Goal: Transaction & Acquisition: Purchase product/service

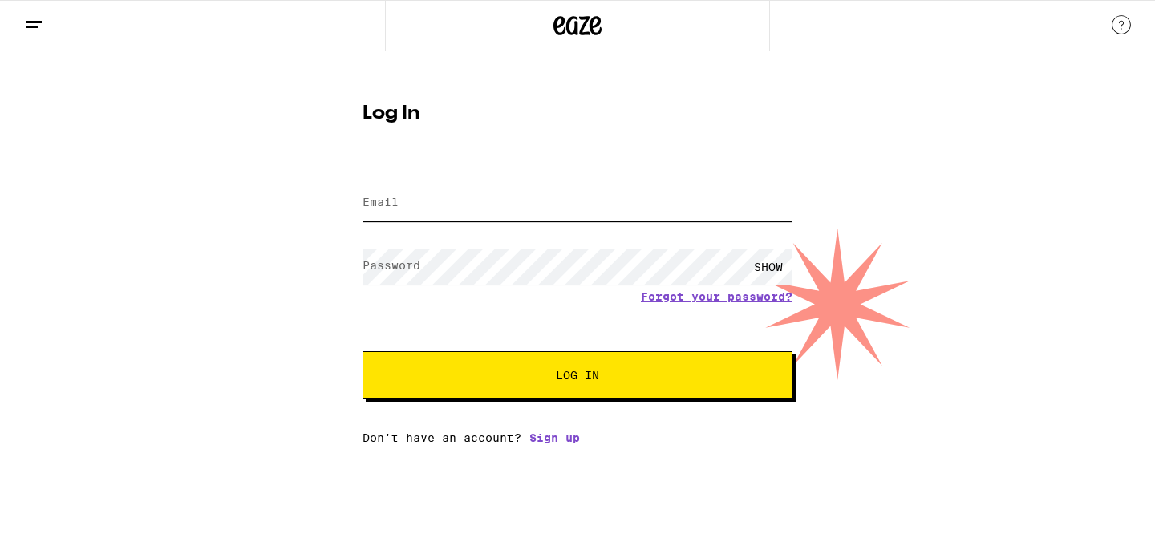
click at [464, 202] on input "Email" at bounding box center [577, 203] width 430 height 36
type input "[EMAIL_ADDRESS][DOMAIN_NAME]"
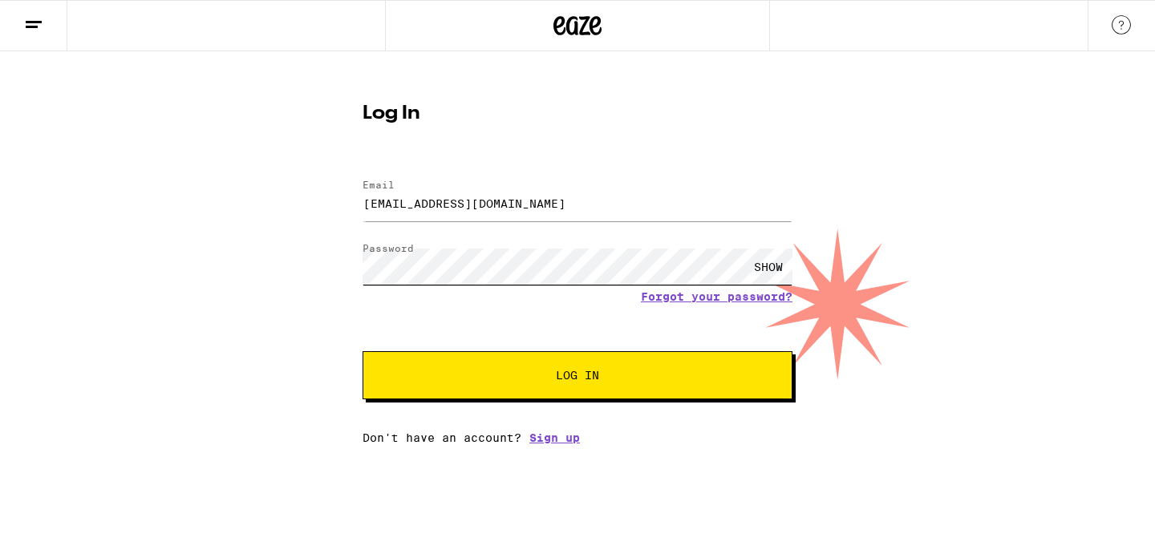
click at [362, 351] on button "Log In" at bounding box center [577, 375] width 430 height 48
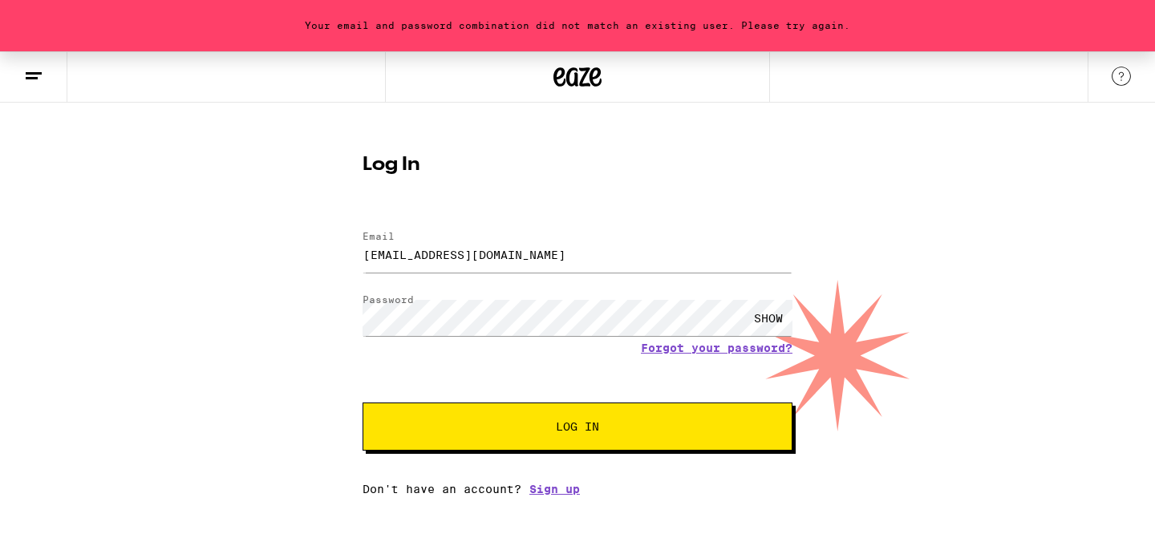
click at [773, 308] on div "SHOW" at bounding box center [768, 318] width 48 height 36
click at [362, 403] on button "Log In" at bounding box center [577, 427] width 430 height 48
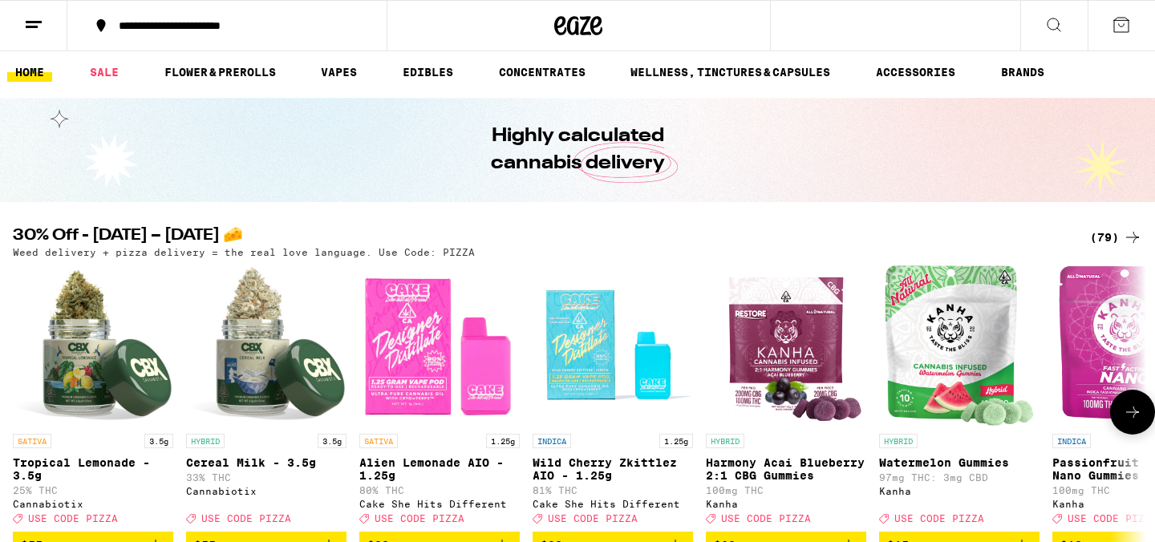
scroll to position [6, 0]
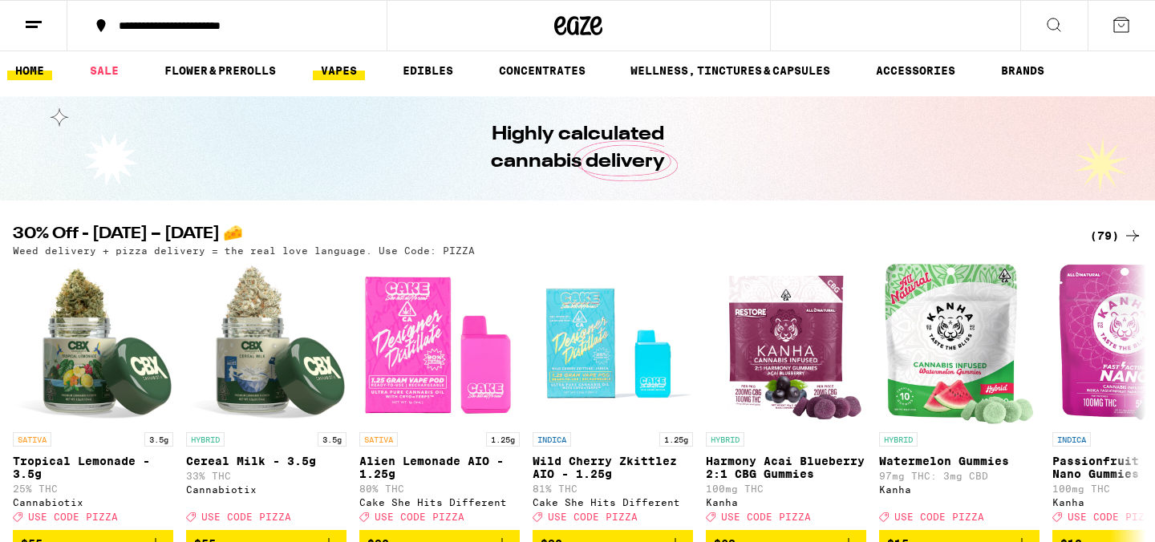
click at [339, 65] on link "VAPES" at bounding box center [339, 70] width 52 height 19
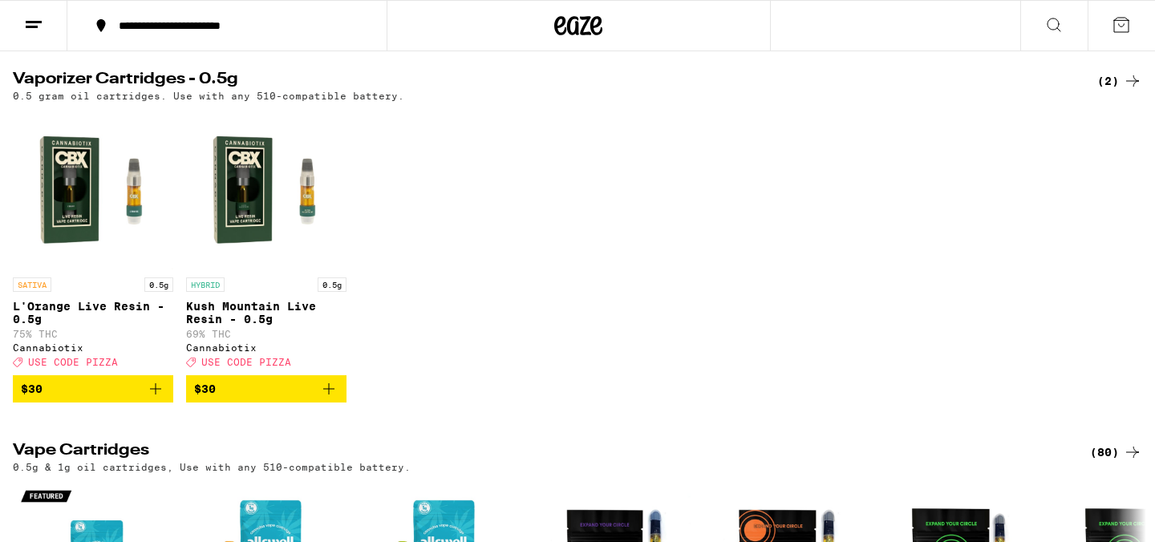
scroll to position [524, 0]
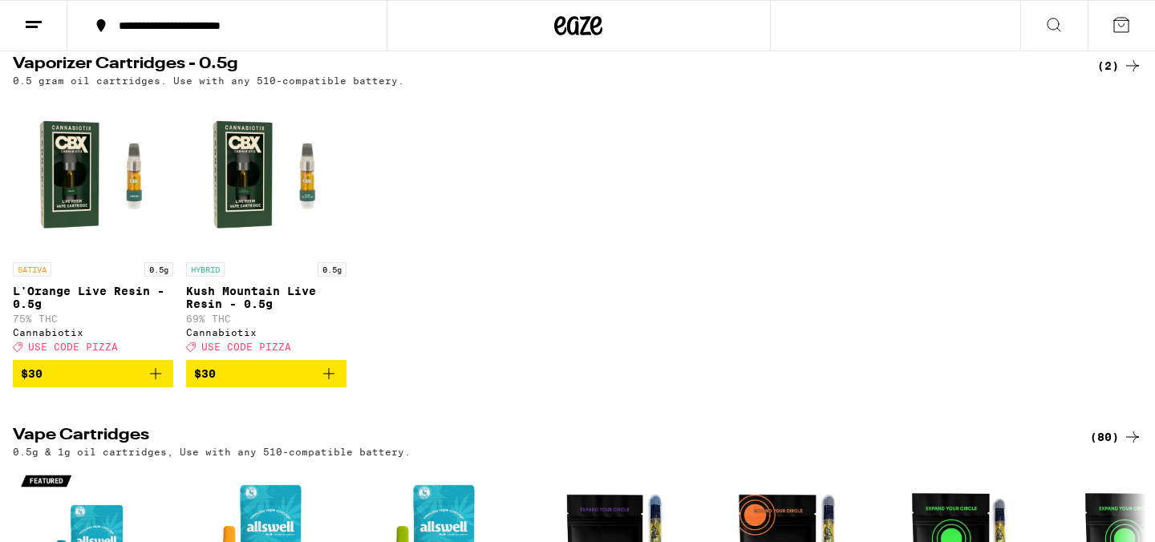
click at [67, 352] on span "USE CODE PIZZA" at bounding box center [73, 347] width 90 height 10
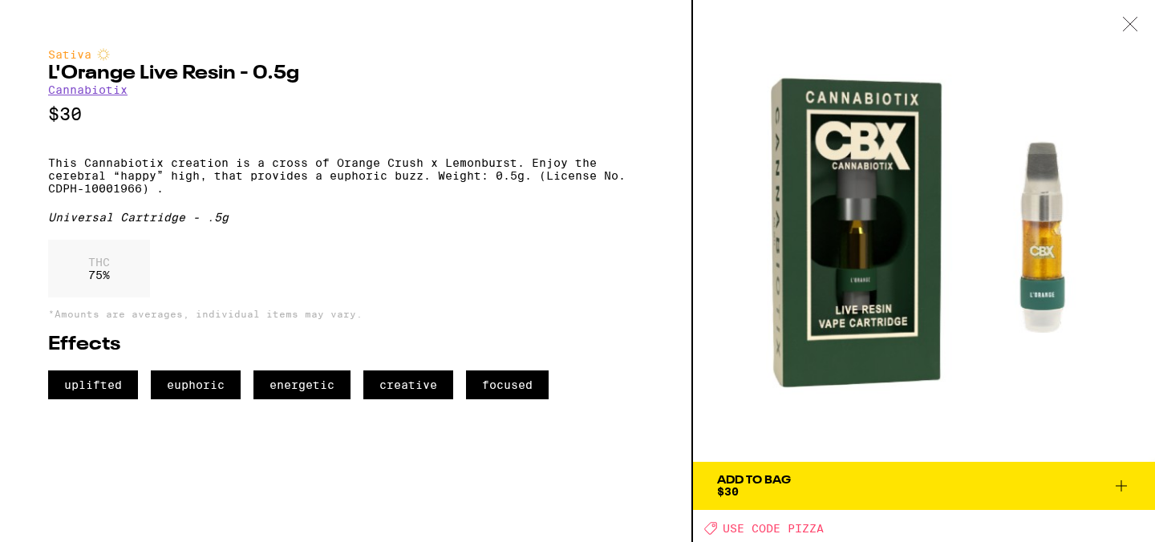
click at [1114, 487] on icon at bounding box center [1120, 485] width 19 height 19
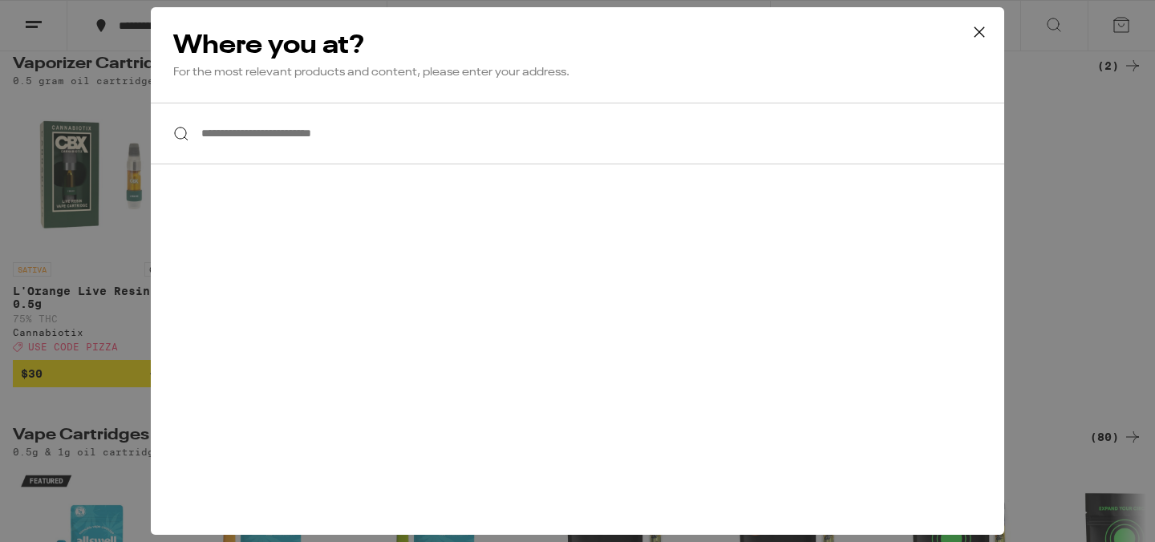
click at [488, 128] on input "**********" at bounding box center [577, 134] width 853 height 62
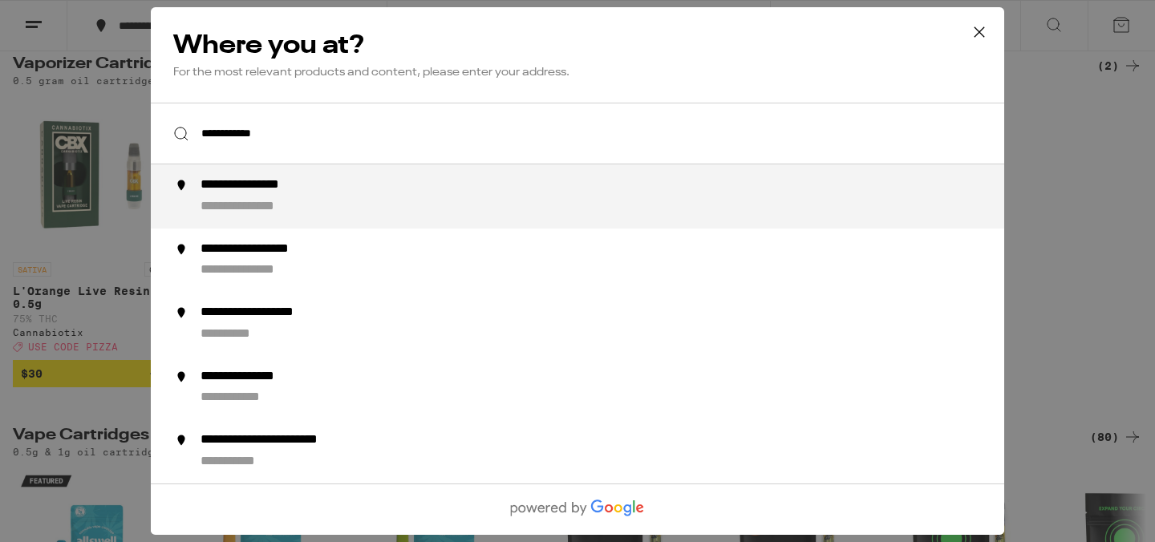
click at [502, 199] on div "**********" at bounding box center [609, 196] width 818 height 38
type input "**********"
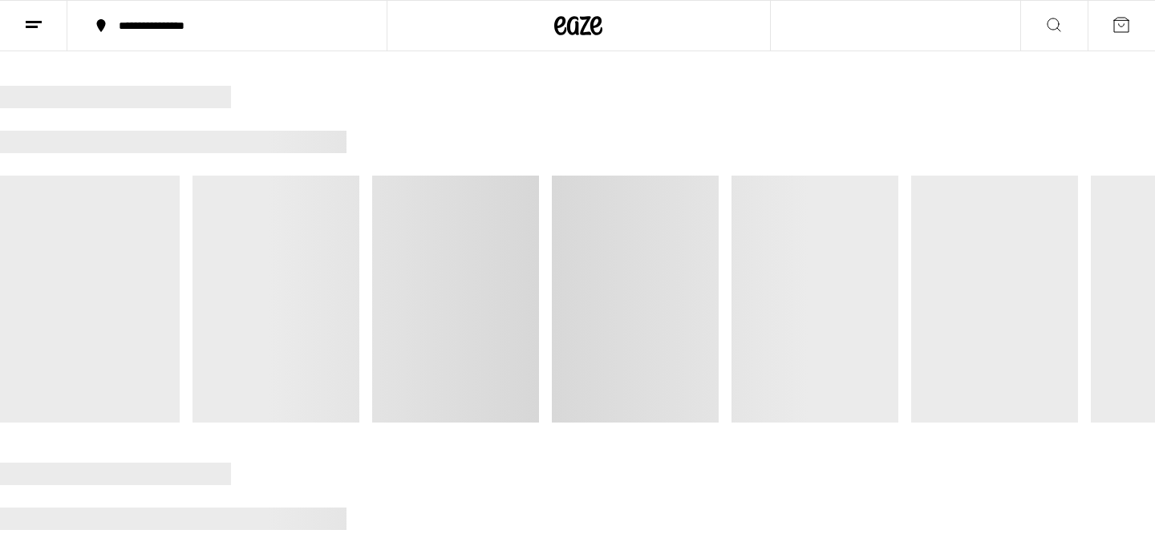
scroll to position [2041, 0]
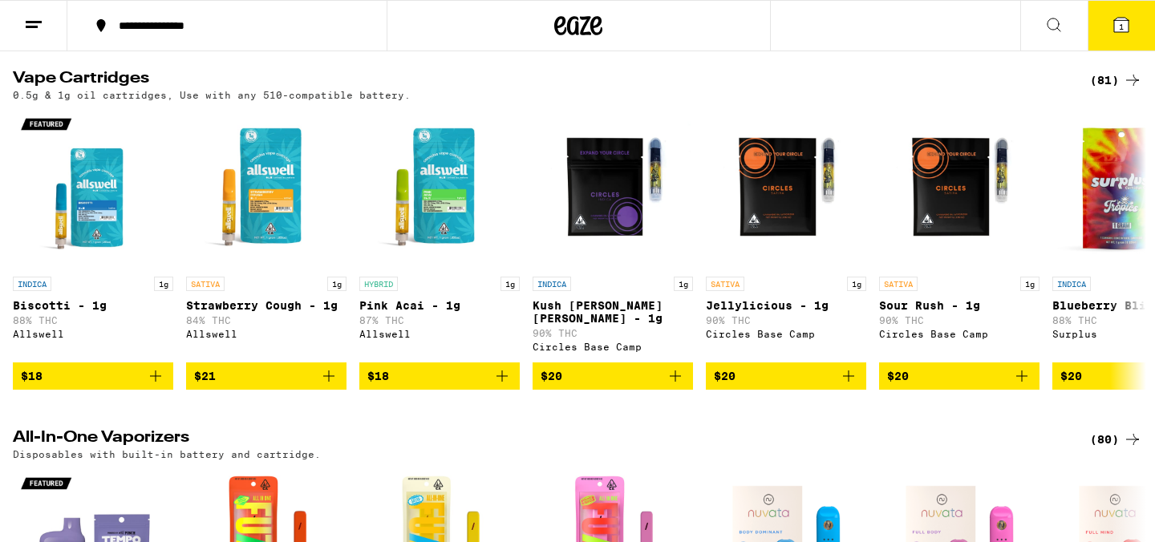
click at [1122, 31] on span "1" at bounding box center [1121, 27] width 5 height 10
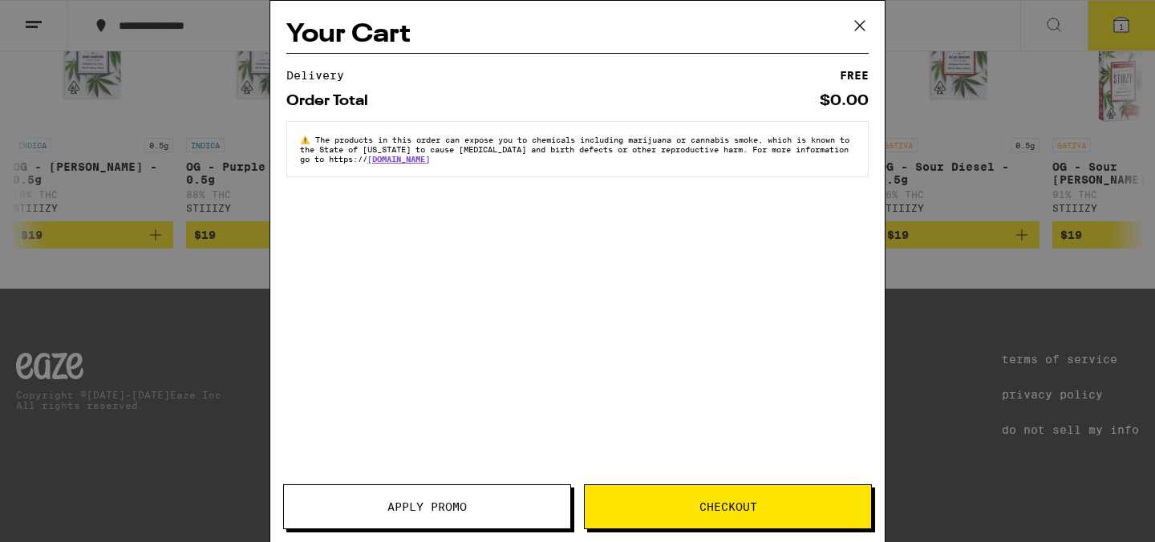
scroll to position [524, 0]
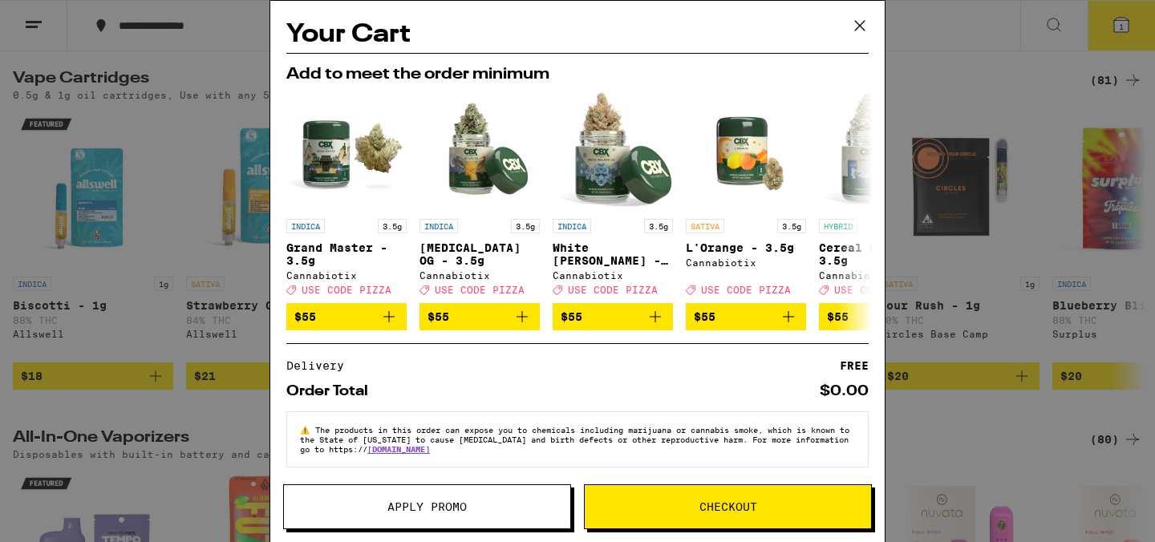
click at [445, 501] on span "Apply Promo" at bounding box center [426, 506] width 79 height 11
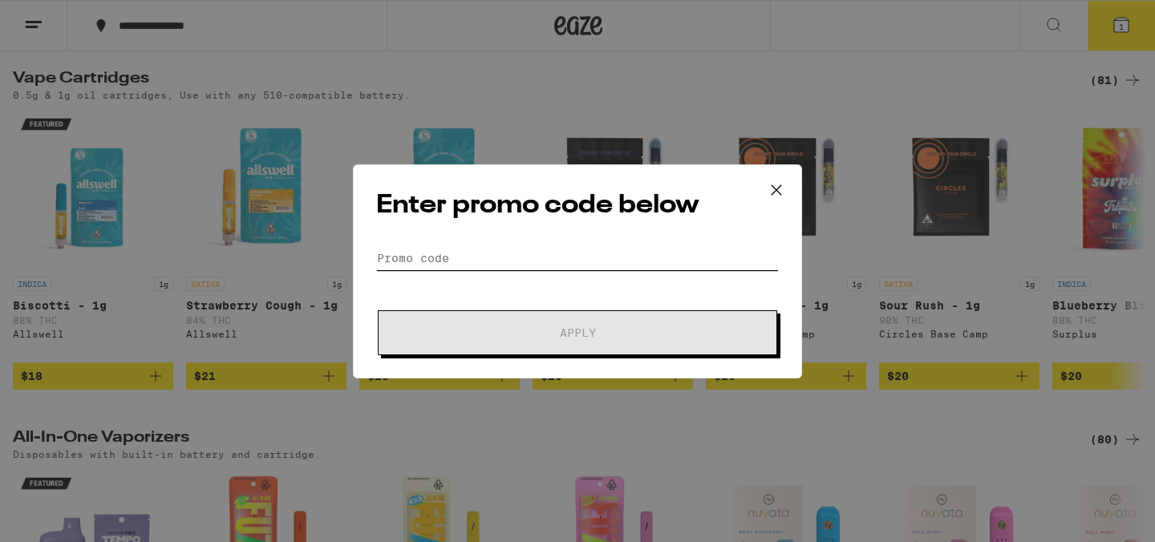
click at [456, 255] on input "Promo Code" at bounding box center [577, 258] width 403 height 24
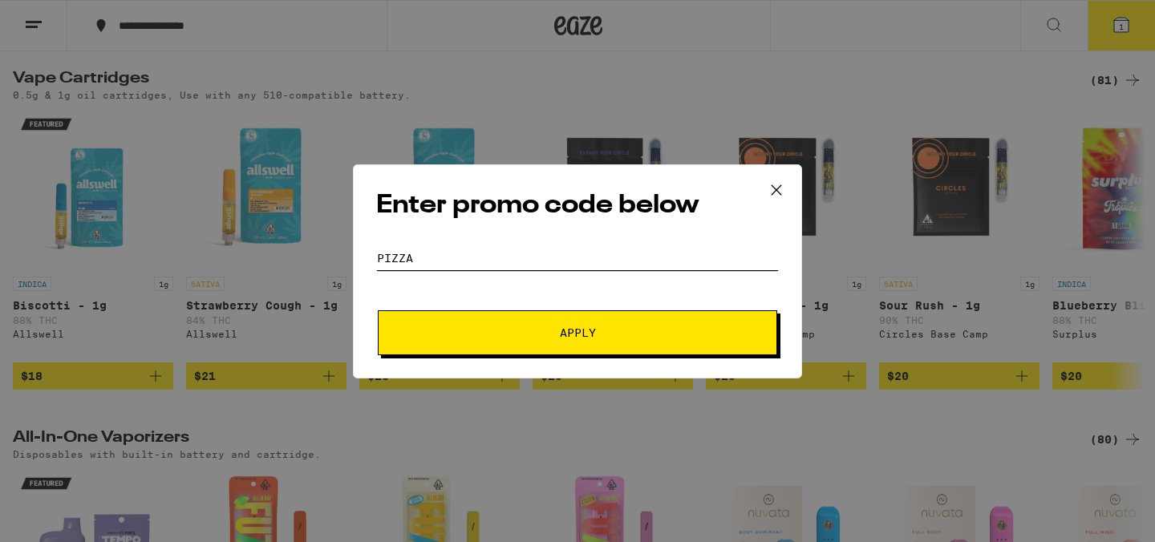
click at [378, 310] on button "Apply" at bounding box center [577, 332] width 399 height 45
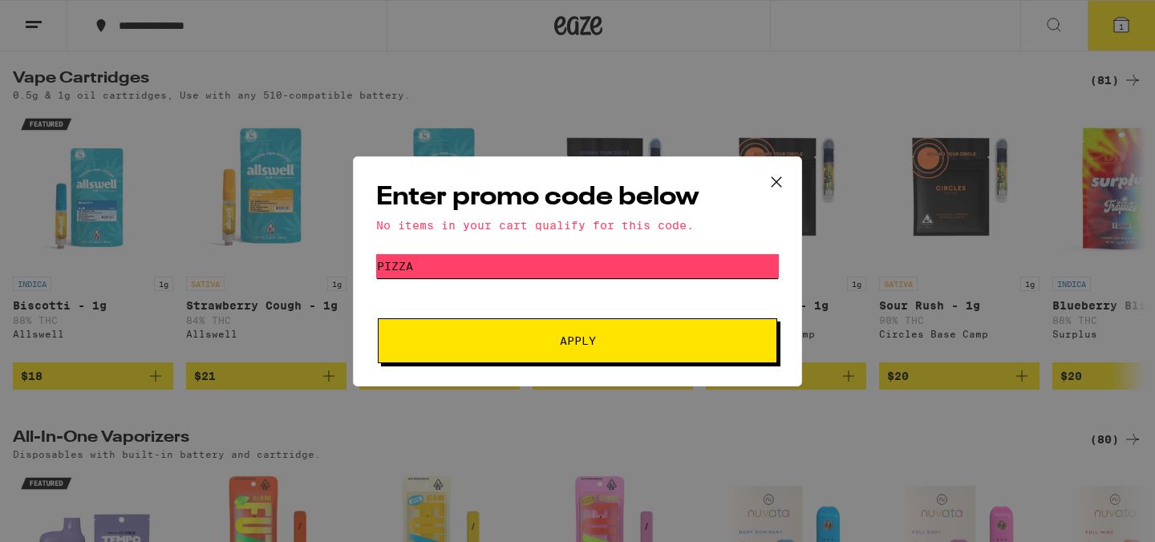
click at [397, 265] on input "Pizza" at bounding box center [577, 266] width 403 height 24
type input "Pizzza"
click at [378, 318] on button "Apply" at bounding box center [577, 340] width 399 height 45
click at [787, 172] on icon at bounding box center [776, 182] width 24 height 24
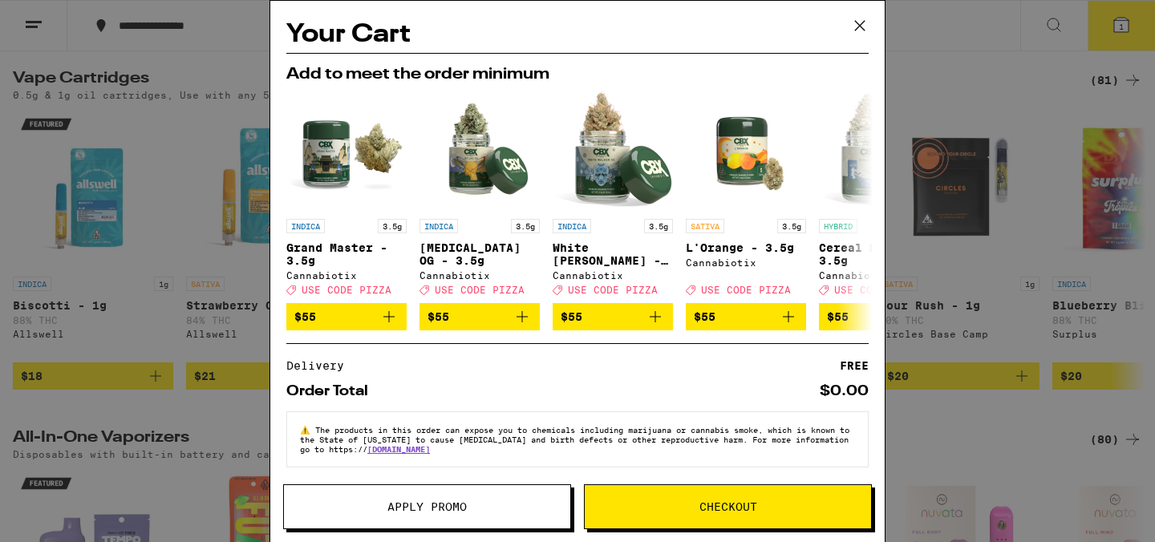
scroll to position [14, 0]
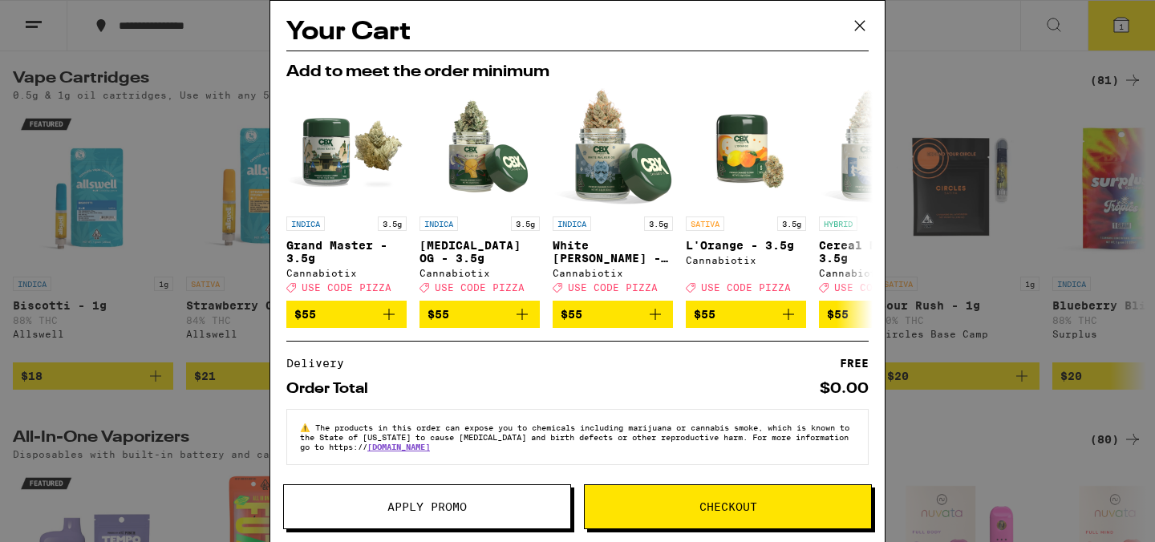
click at [861, 26] on icon at bounding box center [860, 26] width 24 height 24
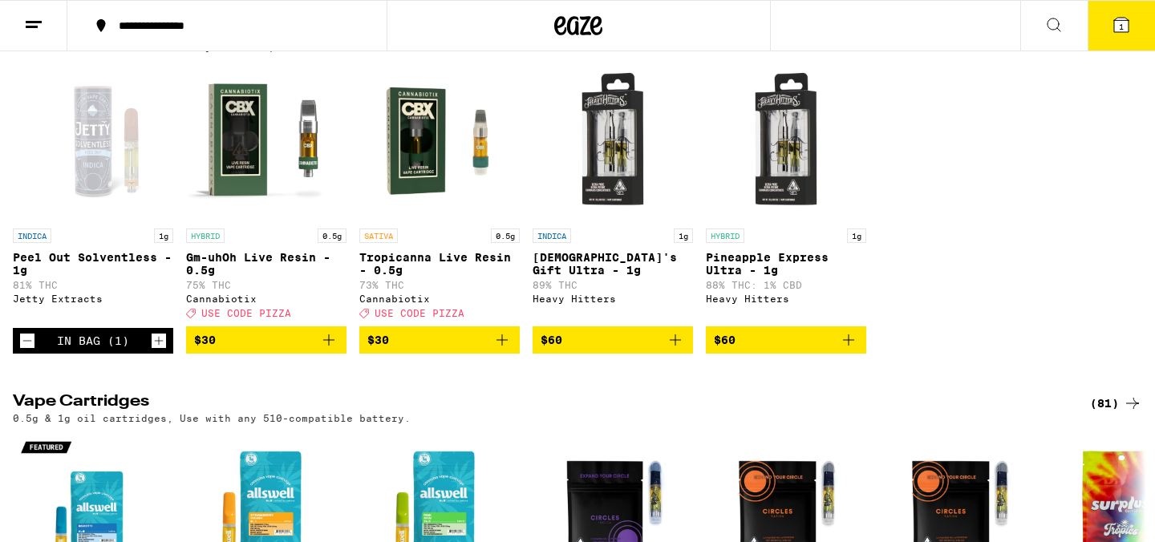
scroll to position [148, 0]
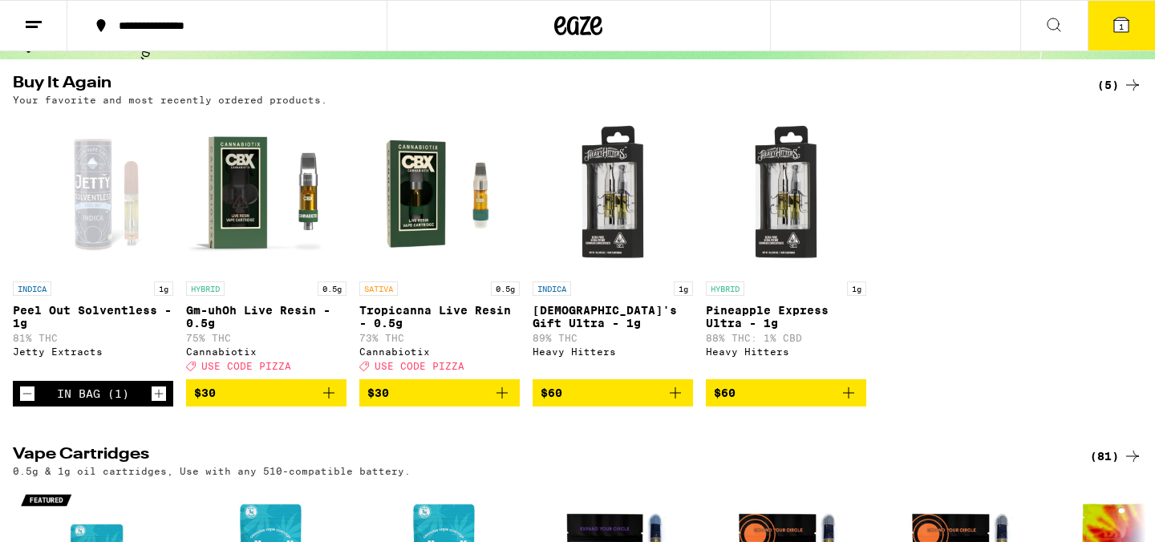
click at [1125, 26] on icon at bounding box center [1121, 25] width 14 height 14
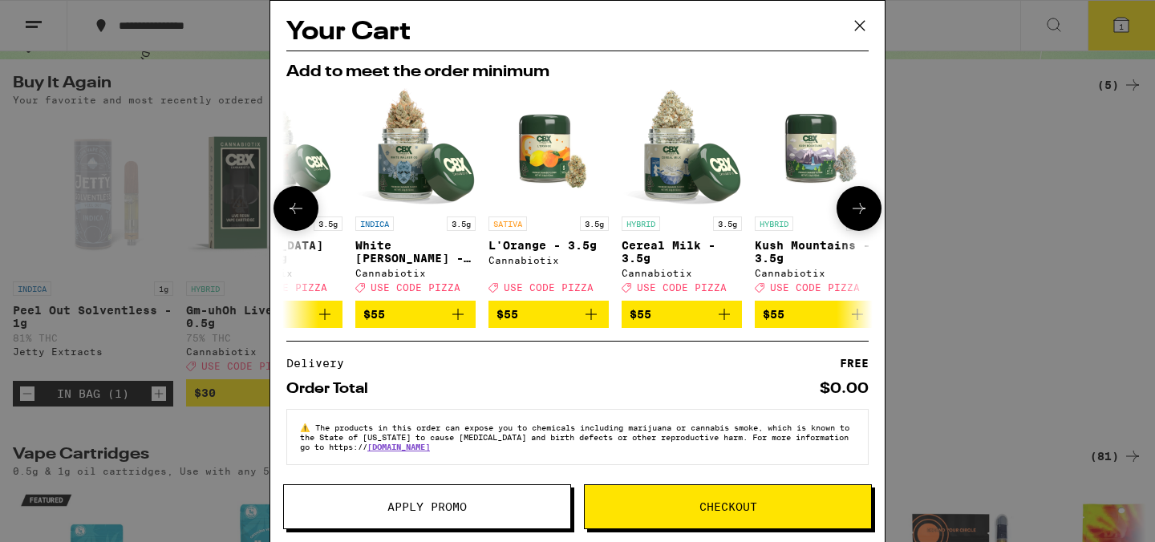
scroll to position [0, 749]
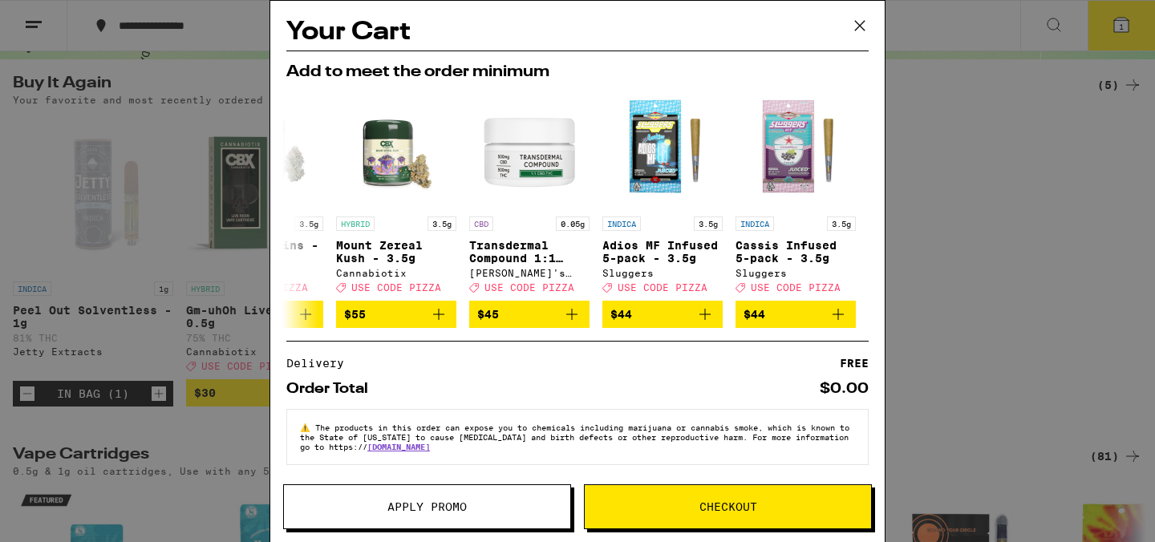
click at [860, 24] on icon at bounding box center [860, 26] width 10 height 10
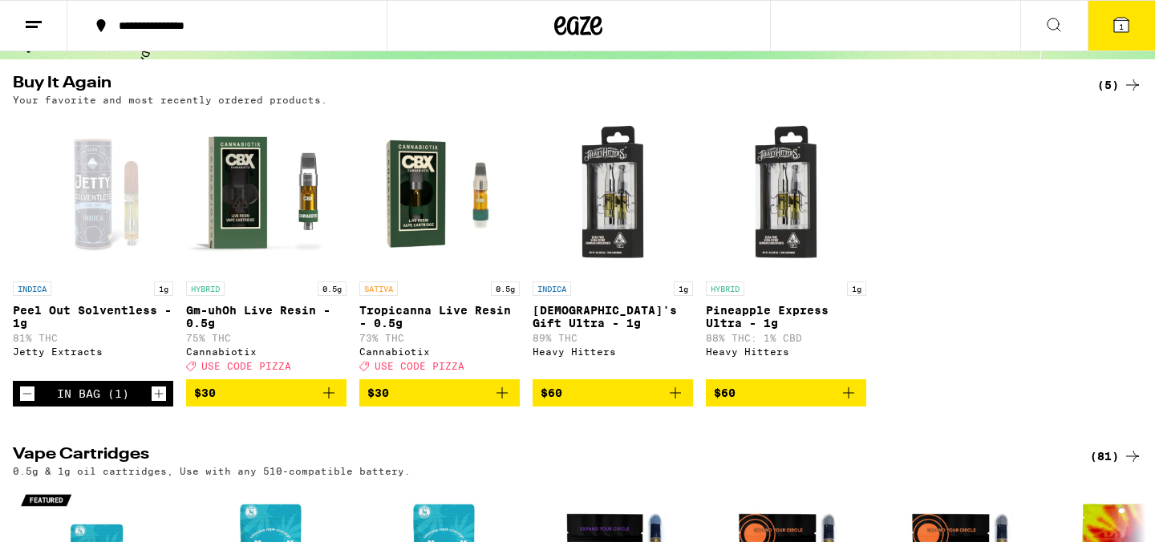
click at [1131, 15] on button "1" at bounding box center [1120, 26] width 67 height 50
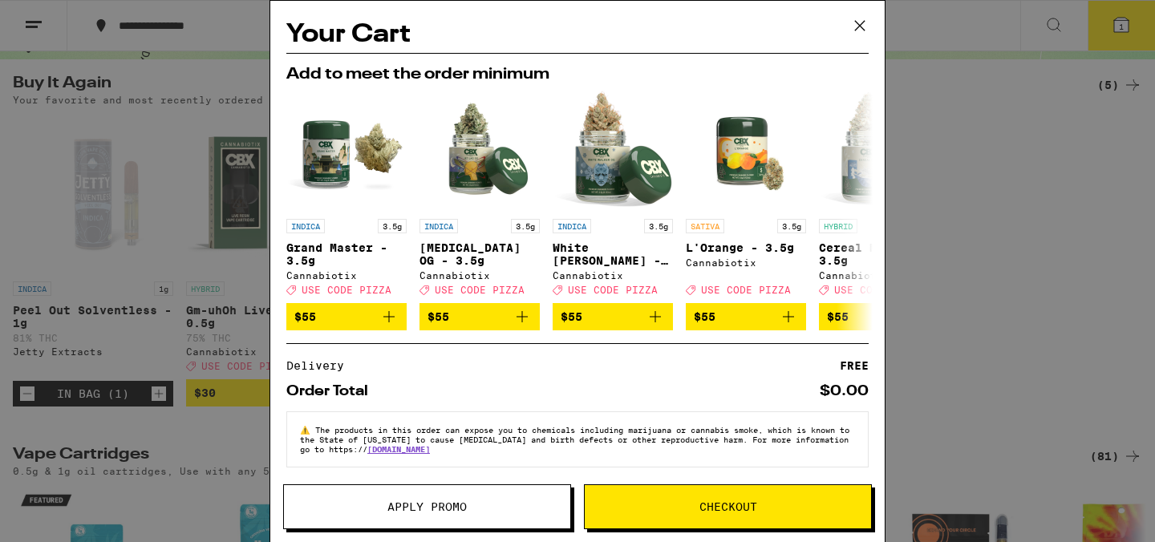
click at [868, 22] on icon at bounding box center [860, 26] width 24 height 24
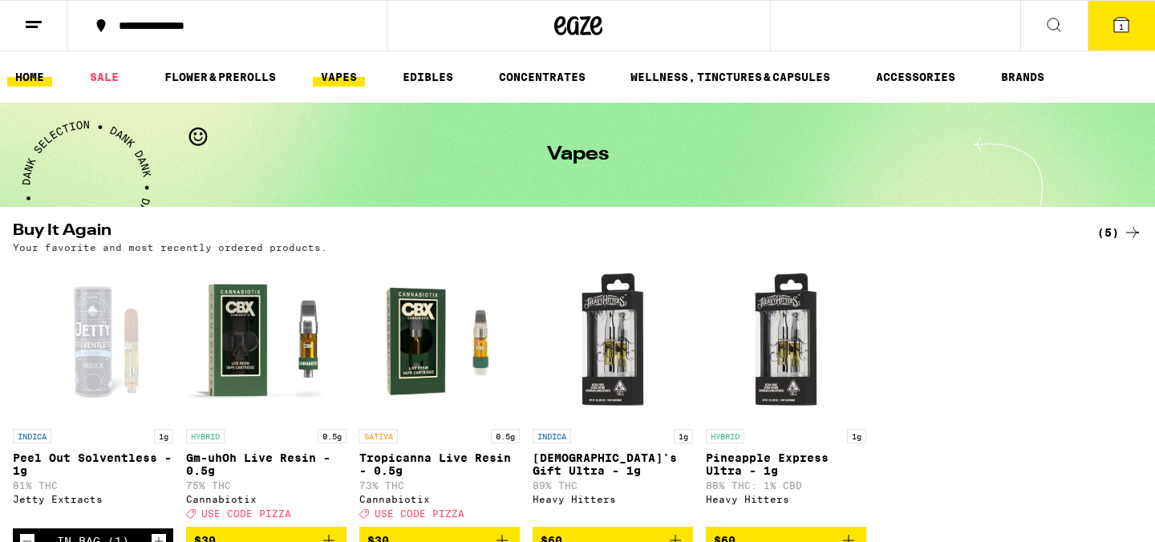
click at [30, 78] on link "HOME" at bounding box center [29, 76] width 45 height 19
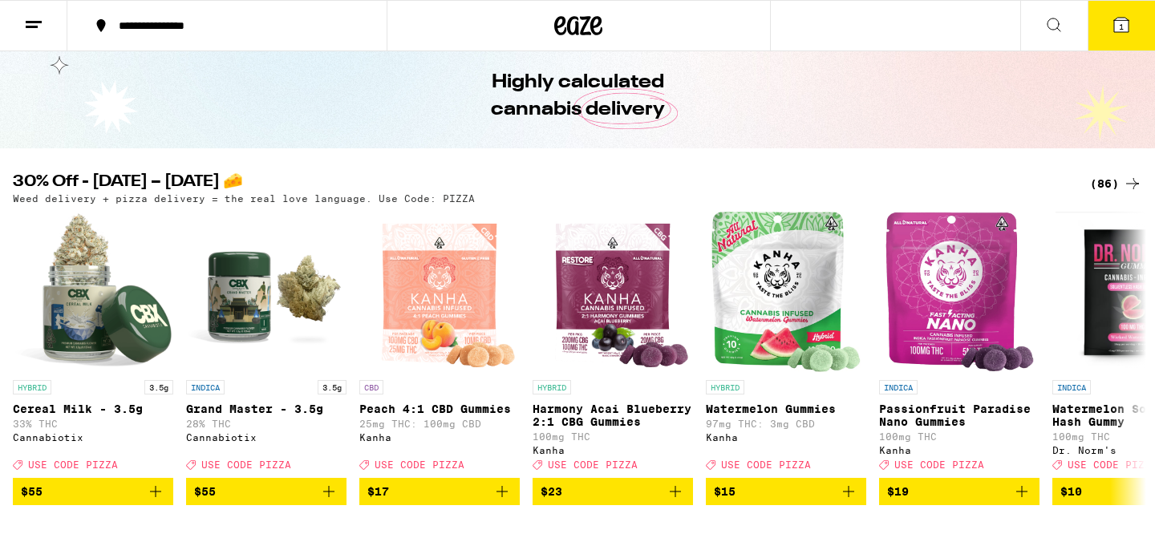
click at [1063, 30] on icon at bounding box center [1053, 24] width 19 height 19
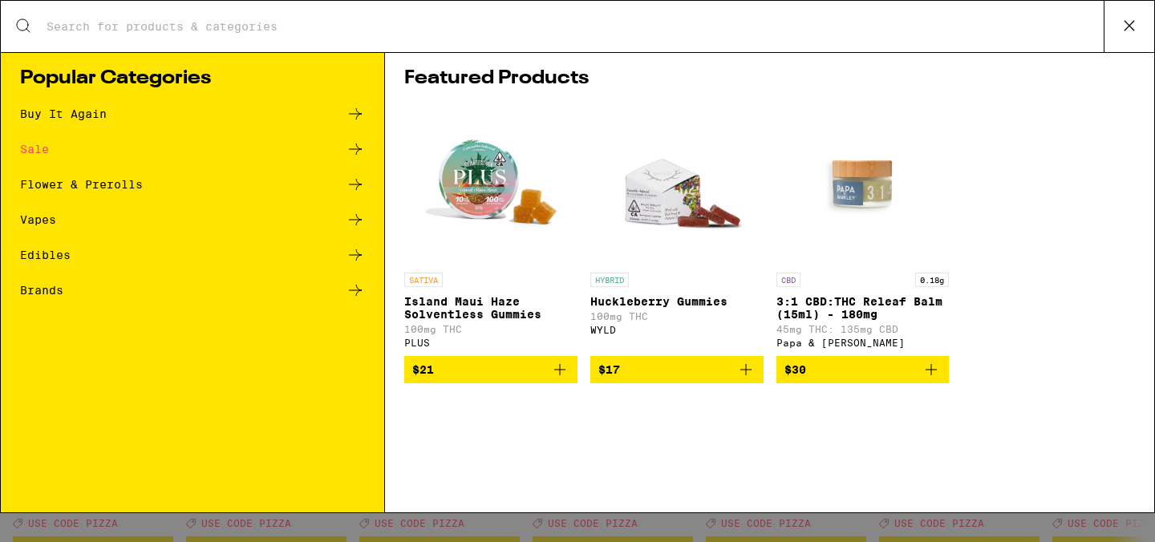
click at [160, 99] on div "Popular Categories Buy It Again Sale Flower & Prerolls Vapes Edibles Brands" at bounding box center [193, 282] width 384 height 460
click at [118, 119] on div "Buy It Again" at bounding box center [192, 113] width 345 height 19
